Goal: Transaction & Acquisition: Subscribe to service/newsletter

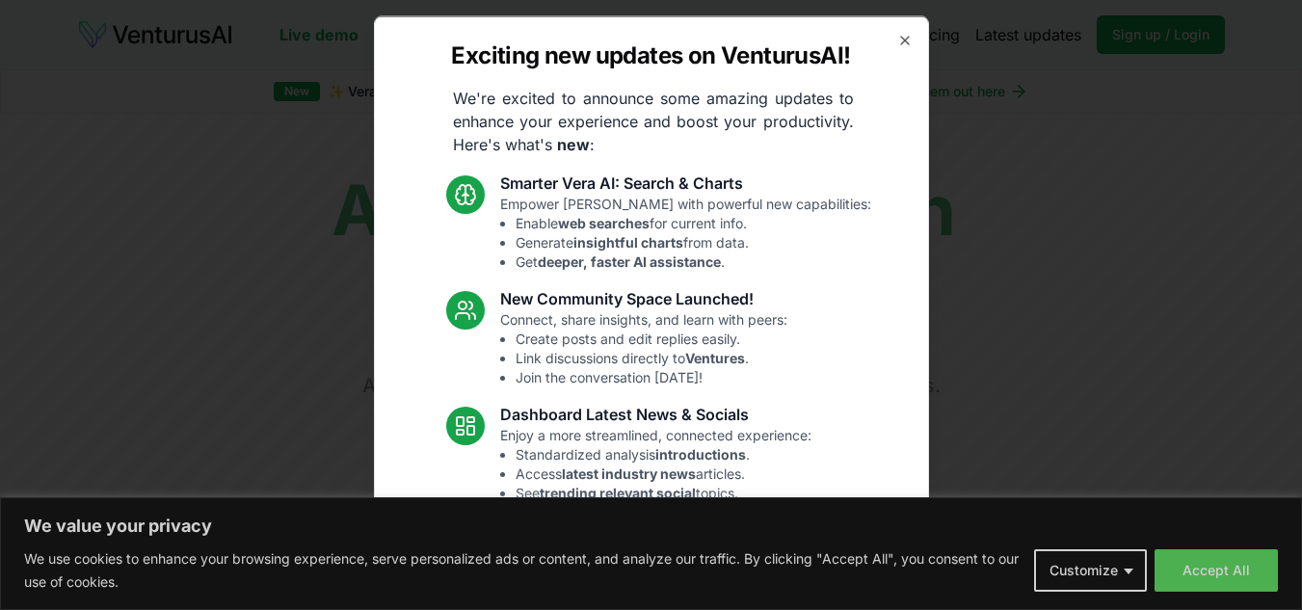
click at [891, 28] on div "Exciting new updates on VenturusAI! We're excited to announce some amazing upda…" at bounding box center [651, 304] width 555 height 579
click at [898, 37] on icon "button" at bounding box center [905, 39] width 15 height 15
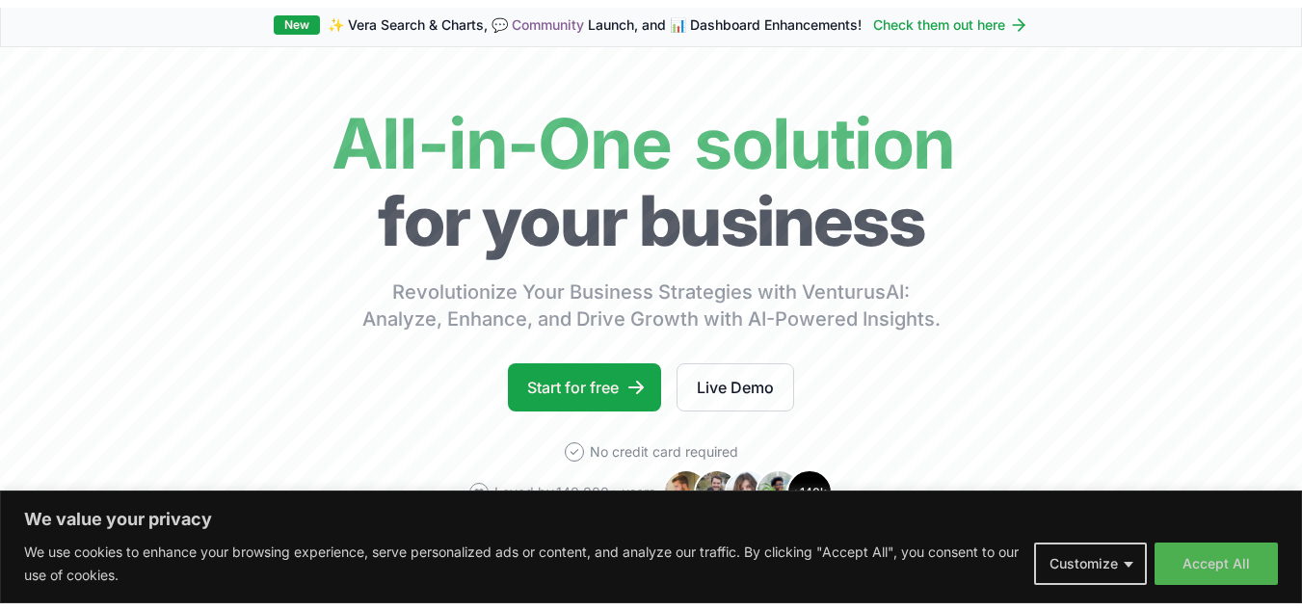
scroll to position [96, 0]
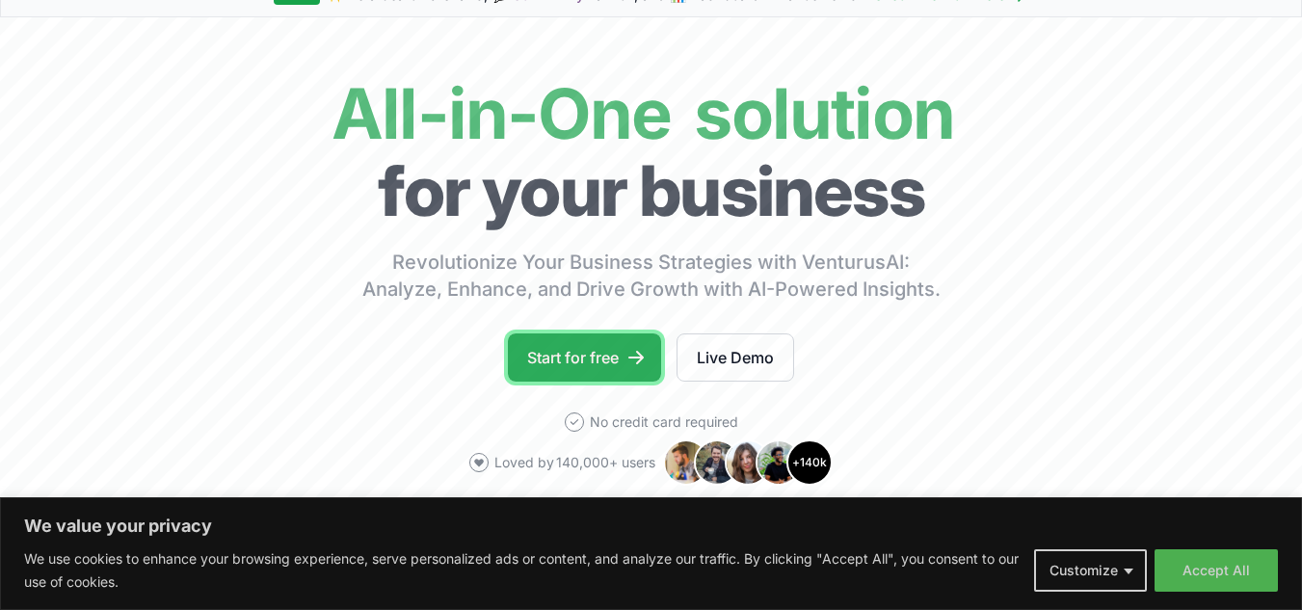
click at [539, 362] on link "Start for free" at bounding box center [584, 358] width 153 height 48
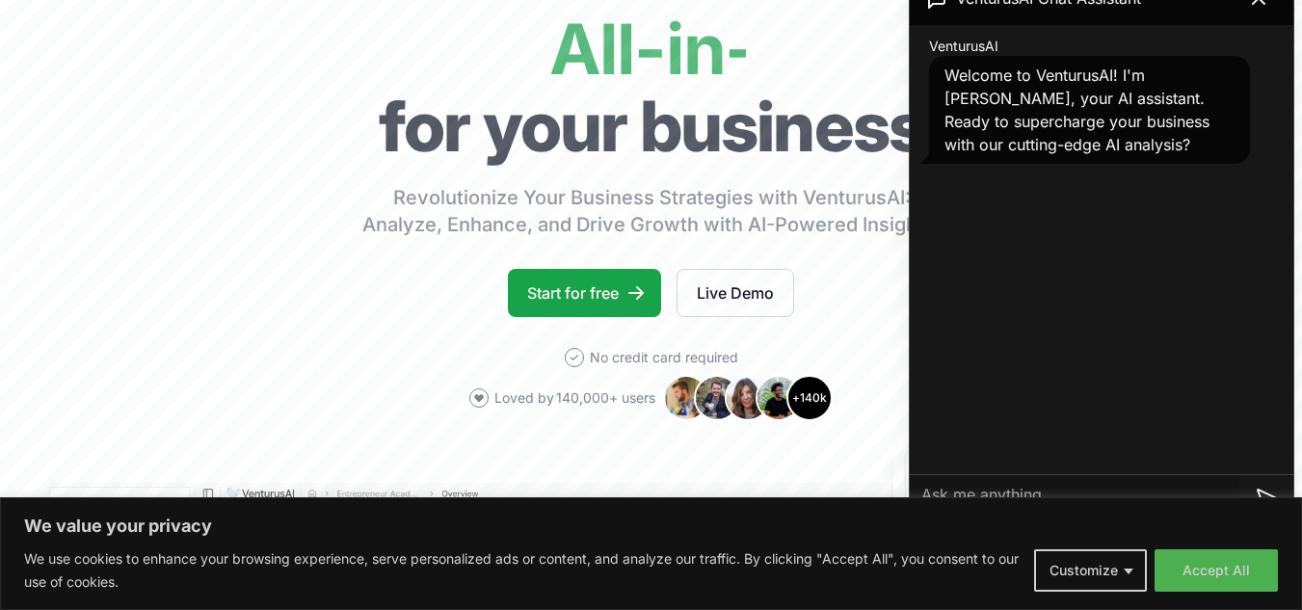
scroll to position [289, 0]
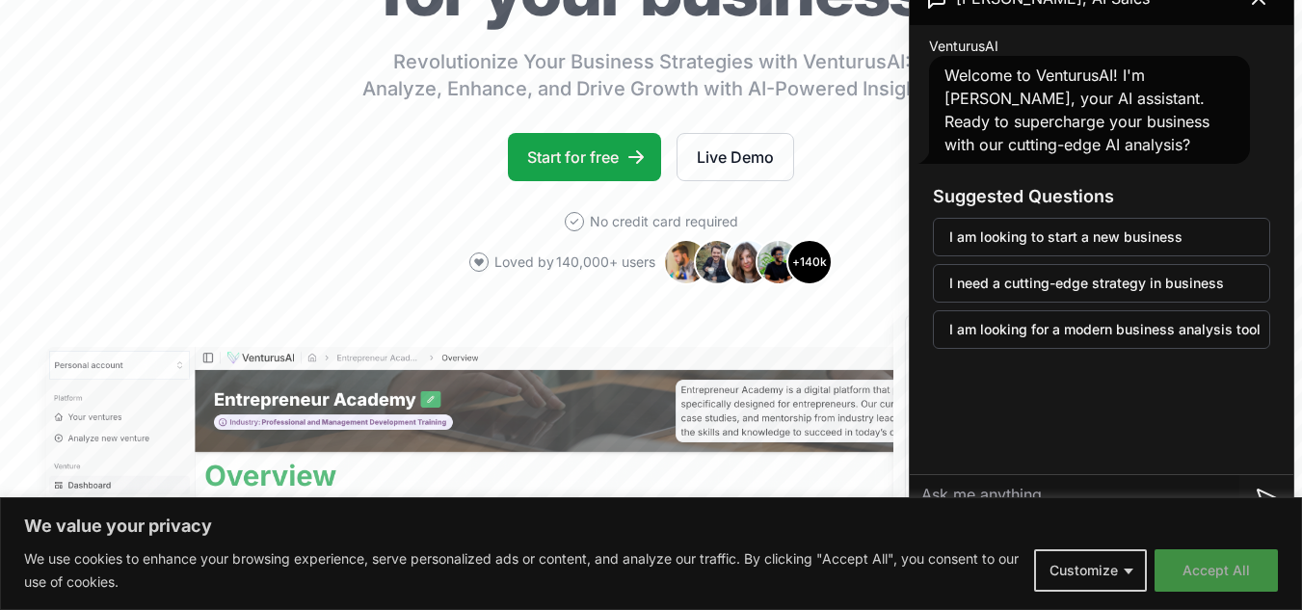
click at [1241, 570] on button "Accept All" at bounding box center [1216, 571] width 123 height 42
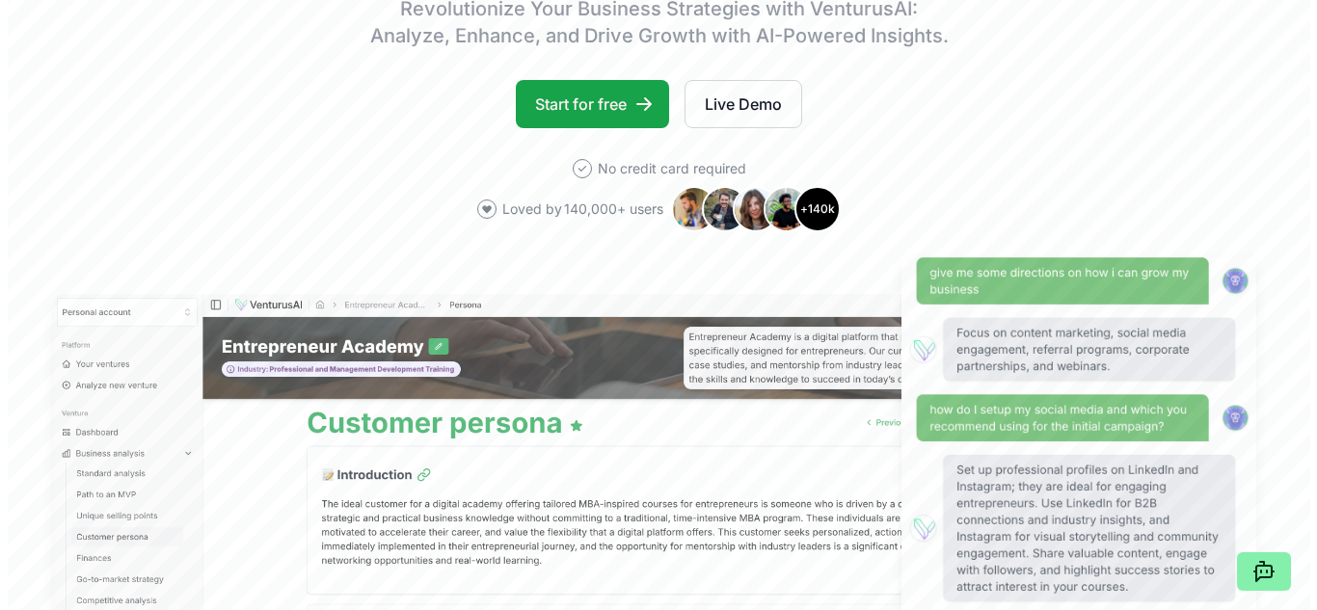
scroll to position [0, 0]
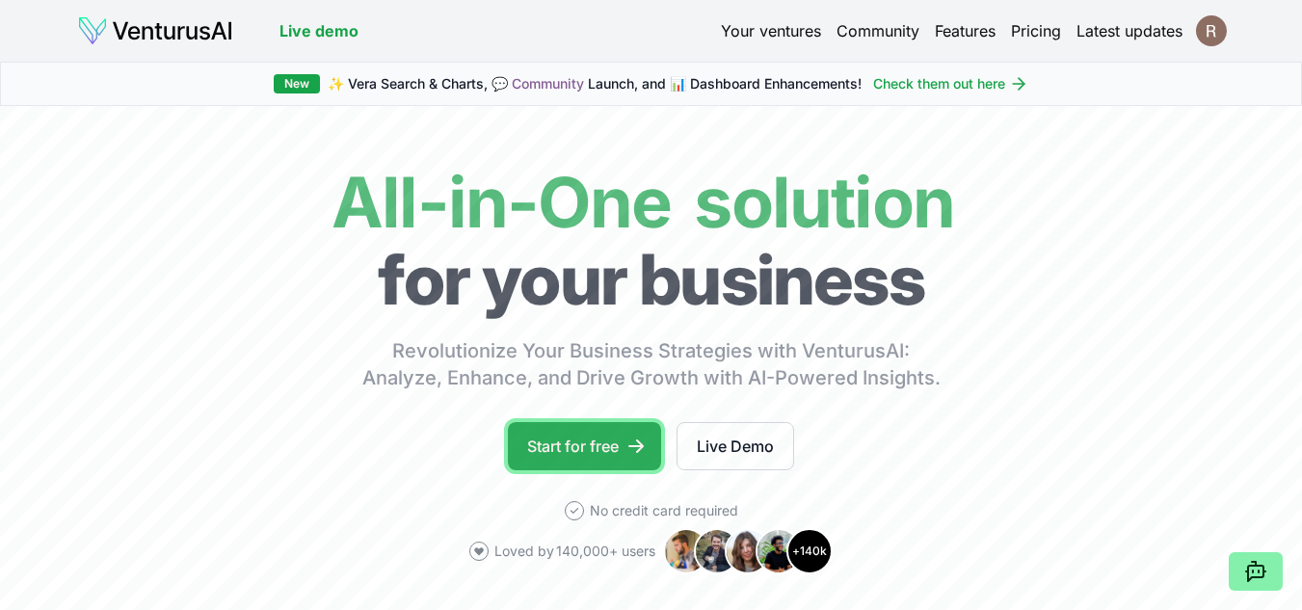
click at [636, 435] on link "Start for free" at bounding box center [584, 446] width 153 height 48
